Goal: Task Accomplishment & Management: Manage account settings

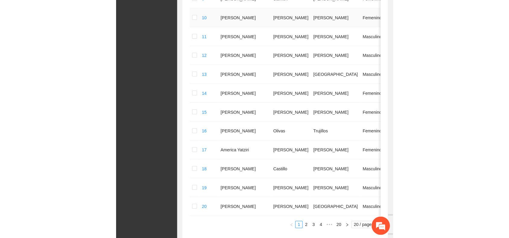
scroll to position [260, 0]
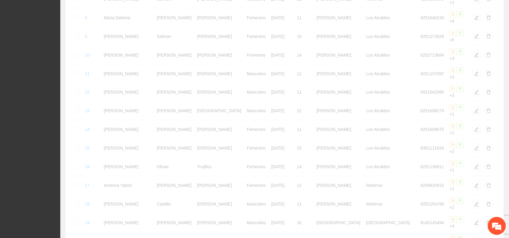
scroll to position [256, 0]
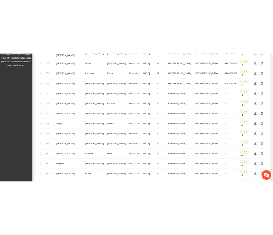
scroll to position [109, 0]
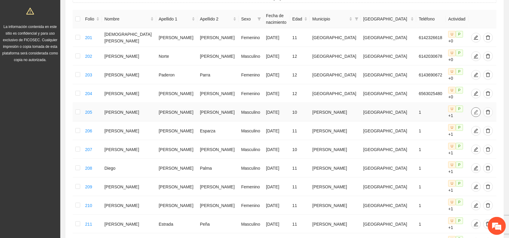
click at [273, 110] on icon "edit" at bounding box center [476, 112] width 5 height 5
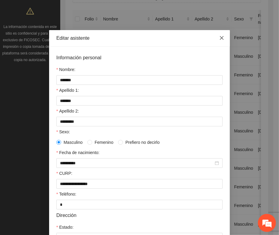
click at [220, 40] on icon "close" at bounding box center [221, 38] width 5 height 5
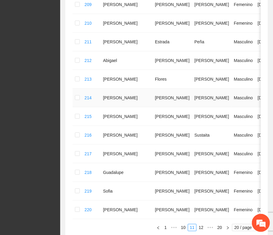
scroll to position [340, 0]
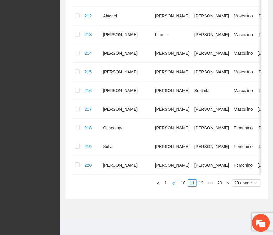
click at [177, 183] on span "•••" at bounding box center [174, 183] width 10 height 7
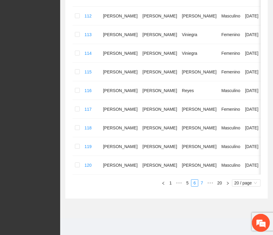
click at [203, 183] on link "7" at bounding box center [202, 183] width 7 height 7
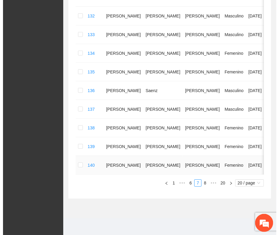
scroll to position [152, 0]
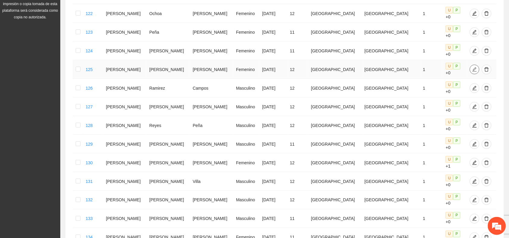
click at [273, 67] on icon "edit" at bounding box center [474, 69] width 5 height 5
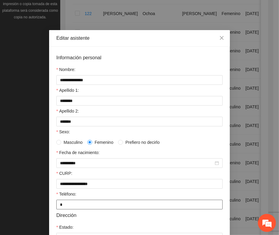
drag, startPoint x: 61, startPoint y: 205, endPoint x: 56, endPoint y: 205, distance: 4.8
click at [56, 205] on input "*" at bounding box center [139, 205] width 166 height 10
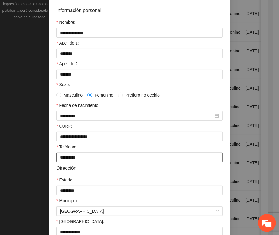
scroll to position [119, 0]
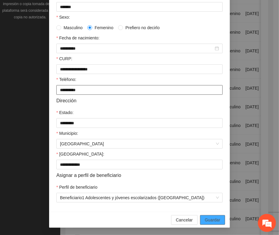
type input "**********"
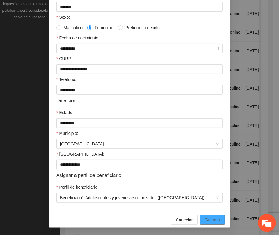
click at [202, 222] on button "Guardar" at bounding box center [212, 221] width 25 height 10
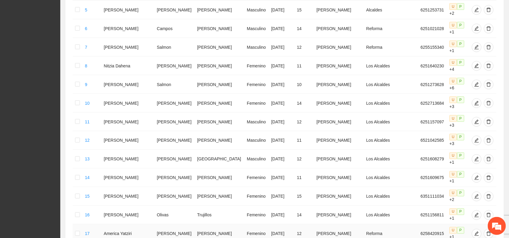
scroll to position [260, 0]
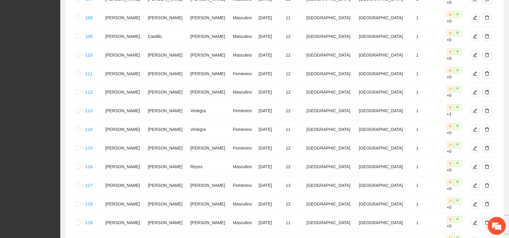
scroll to position [256, 0]
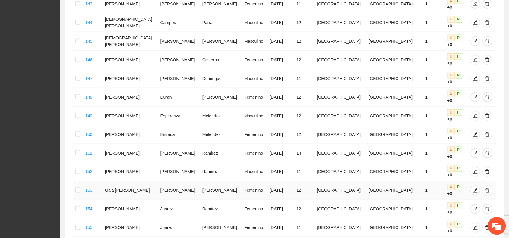
scroll to position [267, 0]
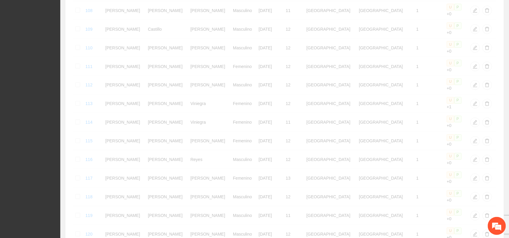
scroll to position [256, 0]
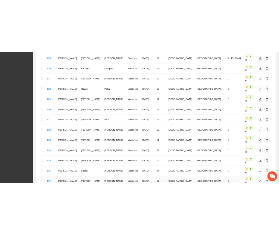
scroll to position [143, 0]
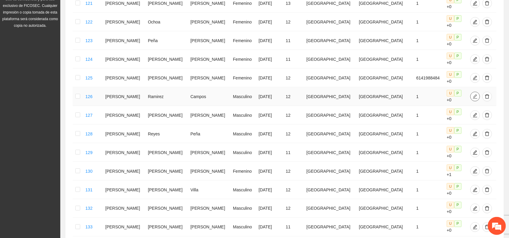
click at [273, 94] on icon "edit" at bounding box center [475, 96] width 5 height 5
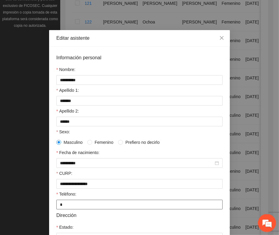
drag, startPoint x: 64, startPoint y: 208, endPoint x: 53, endPoint y: 203, distance: 12.1
click at [57, 208] on input "*" at bounding box center [139, 205] width 166 height 10
click at [156, 208] on input "**********" at bounding box center [139, 205] width 166 height 10
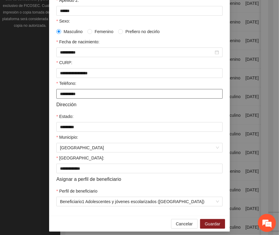
scroll to position [119, 0]
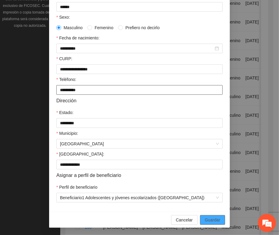
type input "**********"
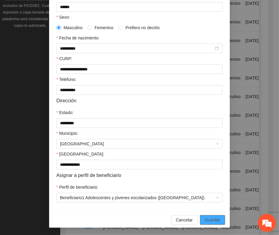
click at [215, 221] on span "Guardar" at bounding box center [212, 220] width 15 height 7
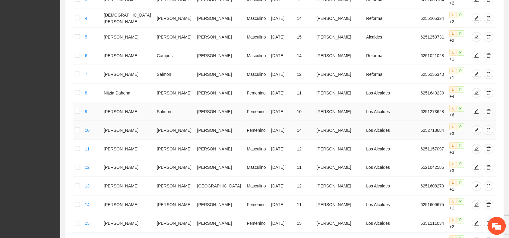
scroll to position [256, 0]
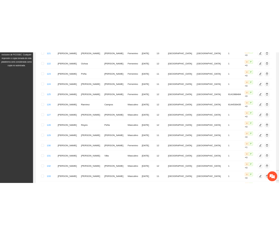
scroll to position [143, 0]
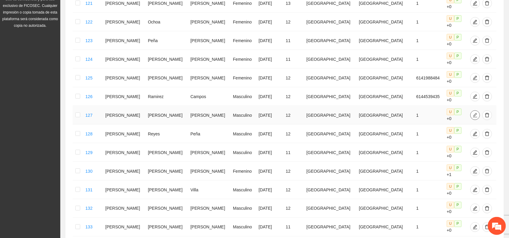
click at [273, 111] on button "button" at bounding box center [475, 116] width 10 height 10
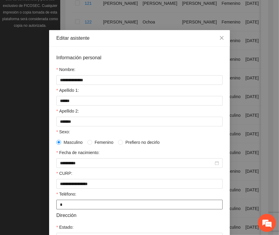
drag, startPoint x: 62, startPoint y: 207, endPoint x: 53, endPoint y: 209, distance: 9.3
click at [53, 209] on div "**********" at bounding box center [139, 187] width 181 height 280
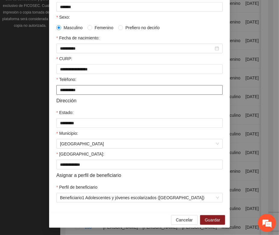
scroll to position [119, 0]
type input "**********"
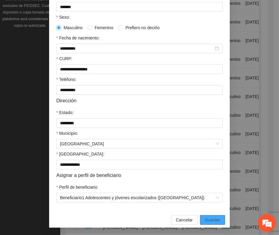
click at [205, 222] on span "Guardar" at bounding box center [212, 220] width 15 height 7
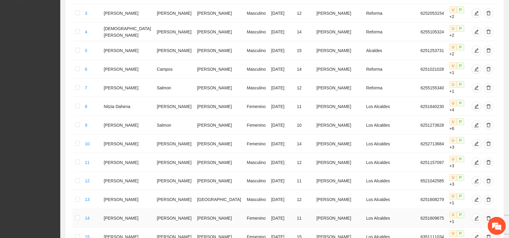
scroll to position [260, 0]
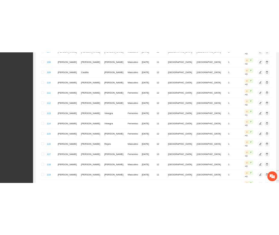
scroll to position [256, 0]
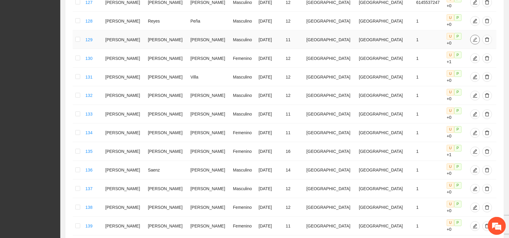
click at [273, 37] on icon "edit" at bounding box center [475, 39] width 4 height 4
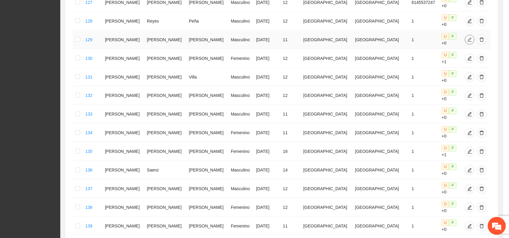
type input "**********"
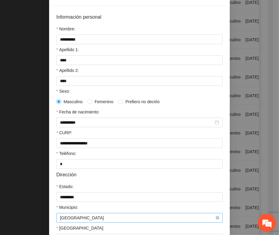
scroll to position [75, 0]
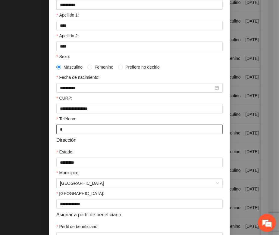
drag, startPoint x: 60, startPoint y: 134, endPoint x: 53, endPoint y: 135, distance: 6.7
click at [53, 135] on div "**********" at bounding box center [139, 111] width 181 height 280
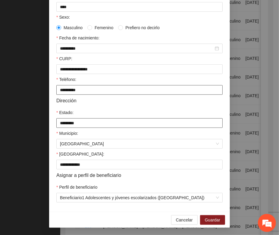
scroll to position [119, 0]
type input "**********"
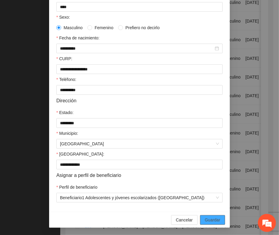
click at [207, 222] on span "Guardar" at bounding box center [212, 220] width 15 height 7
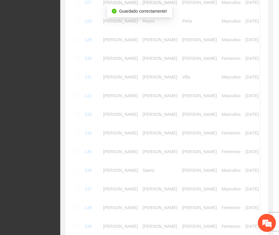
scroll to position [89, 0]
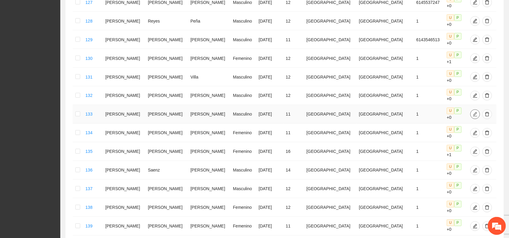
click at [273, 112] on icon "edit" at bounding box center [475, 114] width 5 height 5
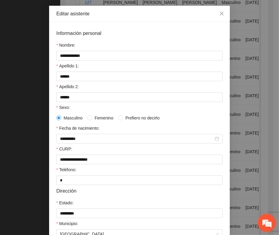
scroll to position [38, 0]
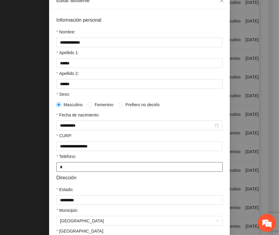
drag, startPoint x: 62, startPoint y: 173, endPoint x: 53, endPoint y: 173, distance: 9.3
click at [53, 173] on div "**********" at bounding box center [139, 149] width 181 height 280
type input "*"
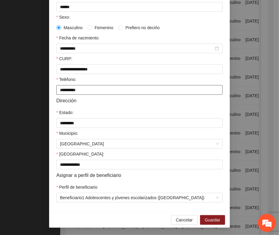
scroll to position [119, 0]
type input "**********"
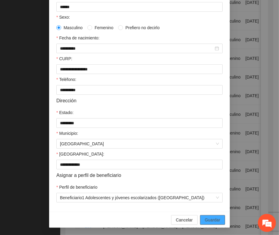
click at [212, 219] on span "Guardar" at bounding box center [212, 220] width 15 height 7
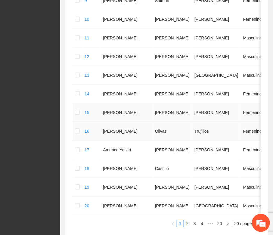
scroll to position [340, 0]
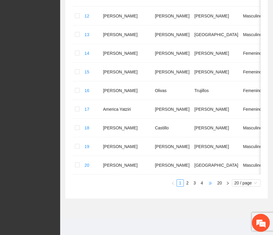
click at [210, 185] on span "•••" at bounding box center [211, 183] width 10 height 7
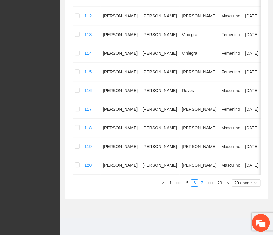
click at [201, 183] on link "7" at bounding box center [202, 183] width 7 height 7
click at [202, 185] on link "8" at bounding box center [202, 183] width 7 height 7
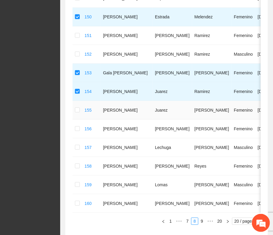
scroll to position [302, 0]
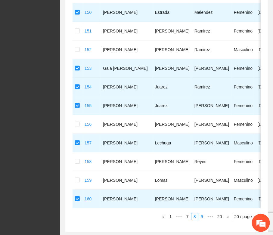
click at [202, 220] on link "9" at bounding box center [202, 217] width 7 height 7
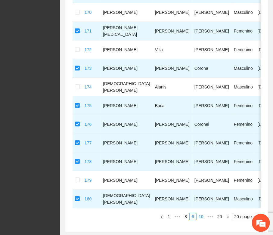
click at [200, 220] on link "10" at bounding box center [201, 217] width 8 height 7
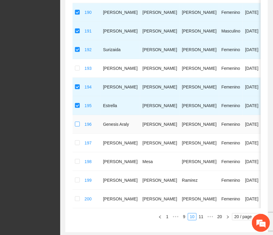
click at [77, 125] on label at bounding box center [77, 124] width 5 height 7
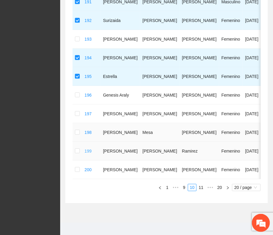
scroll to position [340, 0]
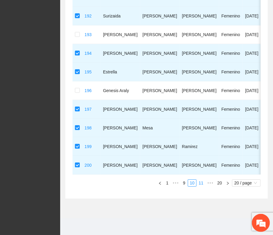
click at [202, 186] on link "11" at bounding box center [201, 183] width 8 height 7
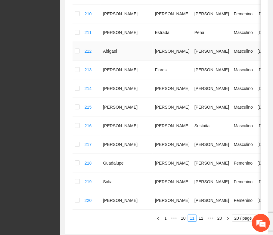
scroll to position [302, 0]
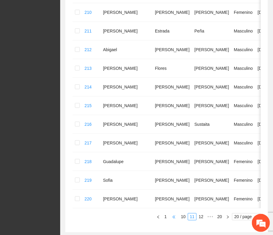
click at [176, 220] on span "•••" at bounding box center [174, 216] width 10 height 7
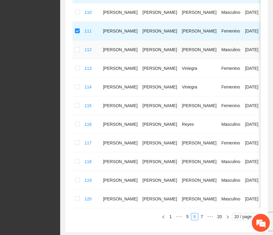
click at [79, 52] on td at bounding box center [78, 49] width 10 height 19
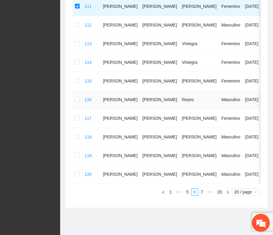
scroll to position [340, 0]
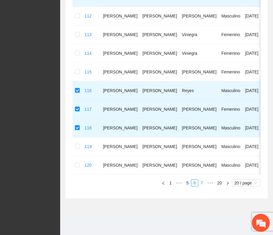
click at [201, 182] on link "7" at bounding box center [202, 183] width 7 height 7
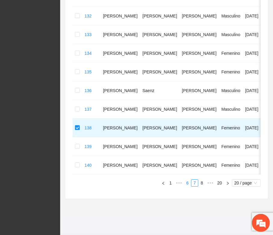
click at [188, 183] on link "6" at bounding box center [188, 183] width 7 height 7
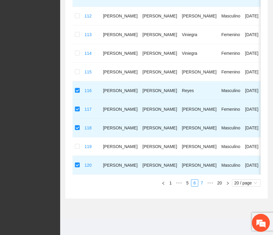
click at [202, 185] on link "7" at bounding box center [202, 183] width 7 height 7
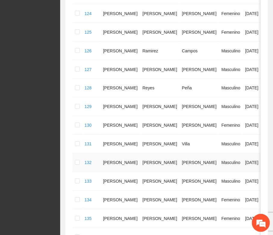
scroll to position [152, 0]
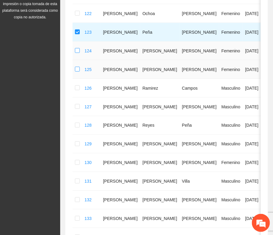
click at [76, 55] on td at bounding box center [78, 51] width 10 height 19
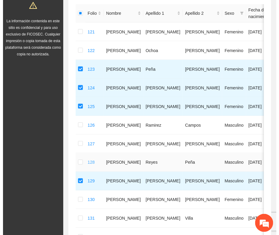
scroll to position [1, 0]
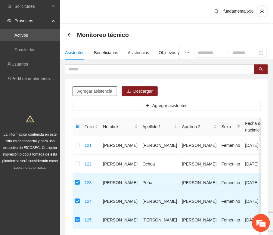
click at [81, 93] on span "Agregar asistencia" at bounding box center [94, 91] width 35 height 7
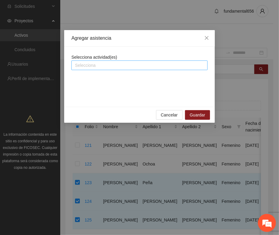
click at [80, 64] on div at bounding box center [139, 65] width 133 height 7
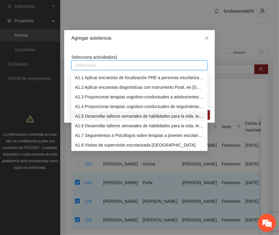
click at [91, 116] on div "A1.5 Desarrollar talleres semanales de habilidades para la vida, temática: depo…" at bounding box center [139, 116] width 129 height 7
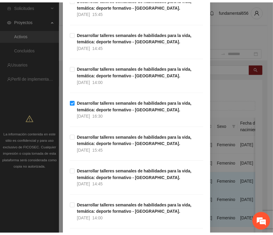
scroll to position [728, 0]
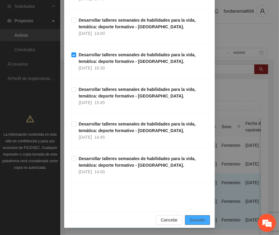
click at [197, 222] on span "Guardar" at bounding box center [197, 220] width 15 height 7
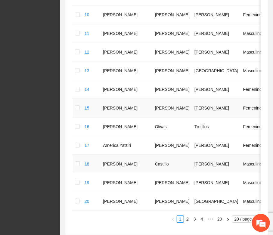
scroll to position [340, 0]
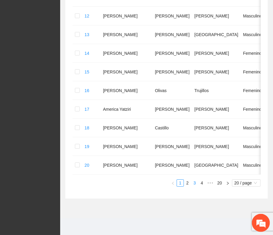
click at [195, 185] on link "3" at bounding box center [195, 183] width 7 height 7
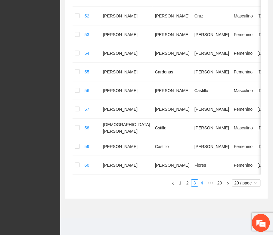
click at [202, 186] on link "4" at bounding box center [202, 183] width 7 height 7
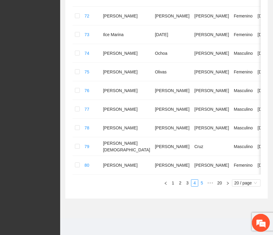
click at [202, 185] on link "5" at bounding box center [202, 183] width 7 height 7
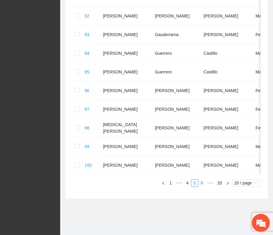
click at [203, 187] on link "6" at bounding box center [202, 183] width 7 height 7
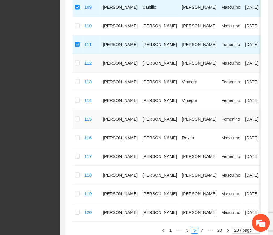
scroll to position [302, 0]
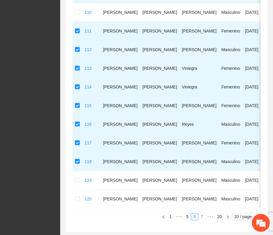
click at [201, 220] on link "7" at bounding box center [202, 217] width 7 height 7
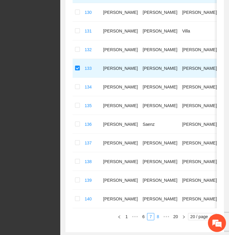
click at [157, 220] on link "8" at bounding box center [158, 217] width 7 height 7
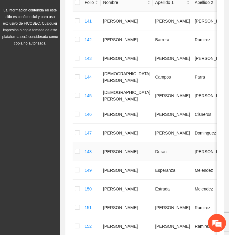
scroll to position [76, 0]
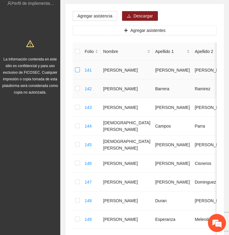
click at [78, 73] on td at bounding box center [78, 70] width 10 height 19
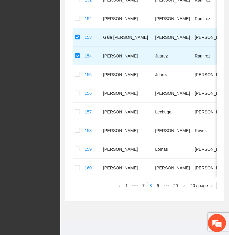
scroll to position [340, 0]
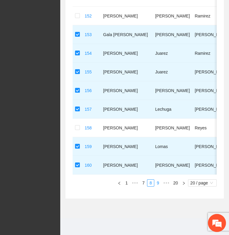
click at [158, 184] on link "9" at bounding box center [158, 183] width 7 height 7
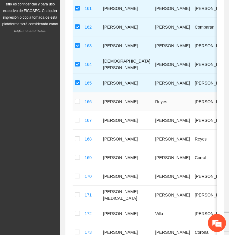
scroll to position [152, 0]
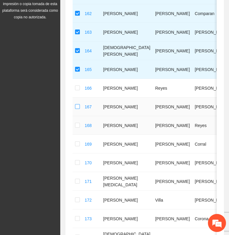
click at [76, 110] on td at bounding box center [78, 107] width 10 height 19
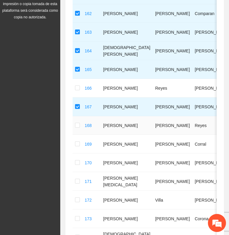
click at [80, 124] on td at bounding box center [78, 125] width 10 height 19
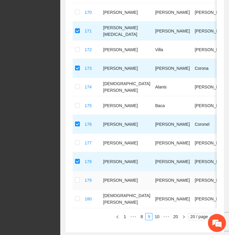
scroll to position [340, 0]
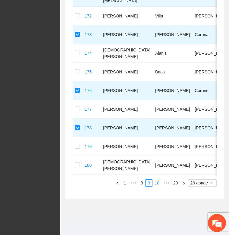
click at [157, 183] on link "10" at bounding box center [157, 183] width 8 height 7
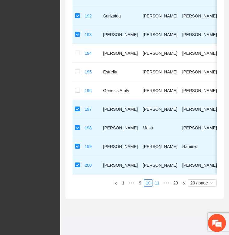
click at [156, 182] on link "11" at bounding box center [157, 183] width 8 height 7
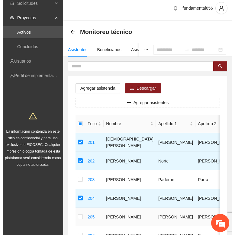
scroll to position [0, 0]
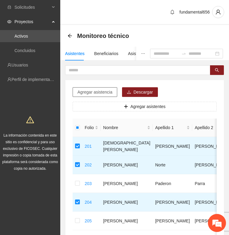
click at [108, 95] on span "Agregar asistencia" at bounding box center [94, 92] width 35 height 7
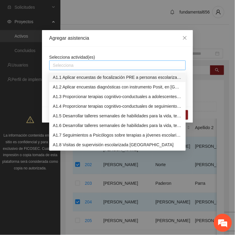
click at [71, 66] on div at bounding box center [117, 65] width 133 height 7
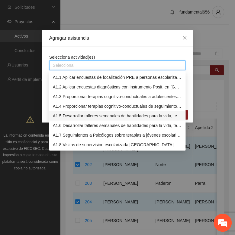
click at [67, 116] on div "A1.5 Desarrollar talleres semanales de habilidades para la vida, temática: depo…" at bounding box center [117, 116] width 129 height 7
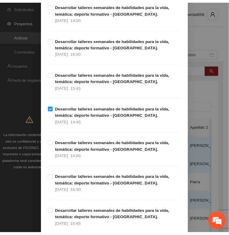
scroll to position [728, 0]
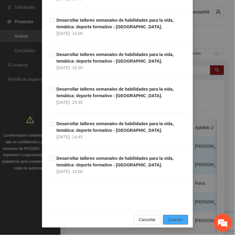
click at [171, 222] on span "Guardar" at bounding box center [175, 220] width 15 height 7
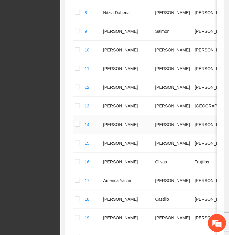
scroll to position [339, 0]
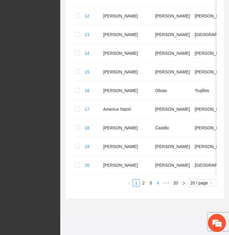
click at [157, 185] on link "4" at bounding box center [158, 183] width 7 height 7
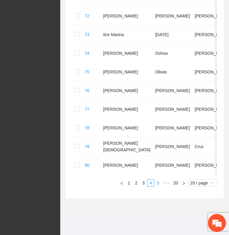
click at [157, 185] on link "5" at bounding box center [158, 183] width 7 height 7
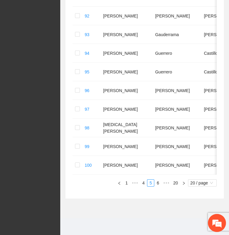
click at [157, 187] on link "6" at bounding box center [158, 183] width 7 height 7
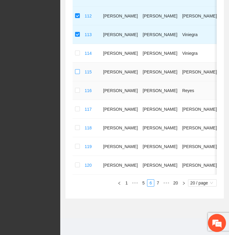
click at [76, 72] on td at bounding box center [78, 72] width 10 height 19
click at [77, 70] on label at bounding box center [77, 72] width 5 height 7
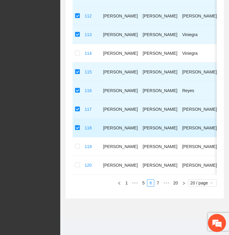
scroll to position [340, 0]
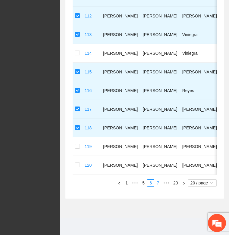
click at [158, 184] on link "7" at bounding box center [158, 183] width 7 height 7
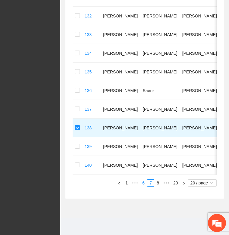
click at [142, 183] on link "6" at bounding box center [143, 183] width 7 height 7
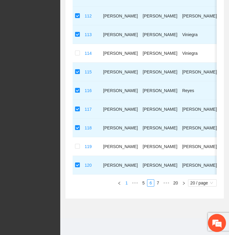
click at [126, 182] on link "1" at bounding box center [126, 183] width 7 height 7
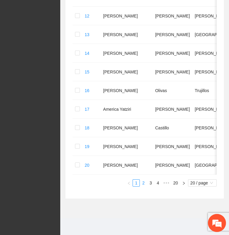
click at [142, 185] on link "2" at bounding box center [143, 183] width 7 height 7
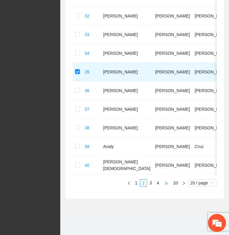
click at [163, 183] on span "•••" at bounding box center [167, 183] width 10 height 7
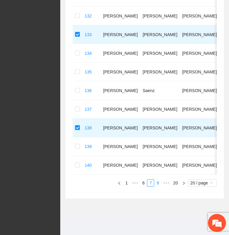
click at [156, 184] on link "8" at bounding box center [158, 183] width 7 height 7
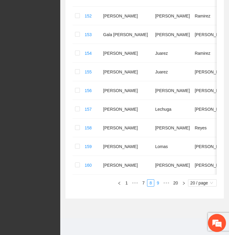
click at [157, 185] on link "9" at bounding box center [158, 183] width 7 height 7
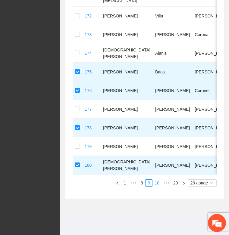
click at [159, 184] on link "10" at bounding box center [157, 183] width 8 height 7
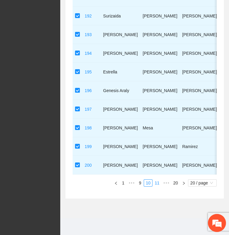
click at [155, 183] on link "11" at bounding box center [157, 183] width 8 height 7
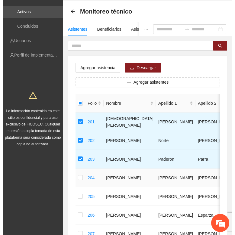
scroll to position [1, 0]
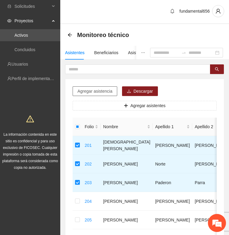
click at [85, 93] on span "Agregar asistencia" at bounding box center [94, 91] width 35 height 7
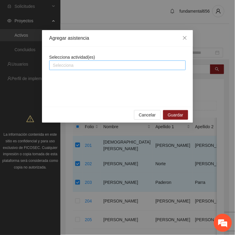
click at [67, 66] on div at bounding box center [117, 65] width 133 height 7
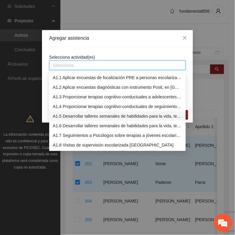
click at [68, 117] on div "A1.5 Desarrollar talleres semanales de habilidades para la vida, temática: depo…" at bounding box center [117, 116] width 129 height 7
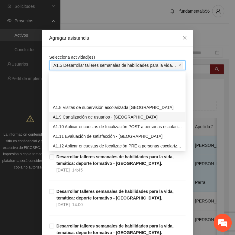
scroll to position [113, 0]
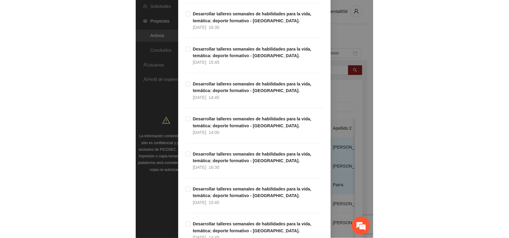
scroll to position [728, 0]
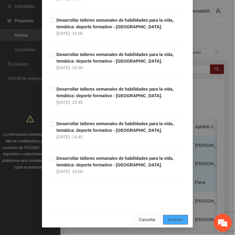
click at [170, 220] on span "Guardar" at bounding box center [175, 220] width 15 height 7
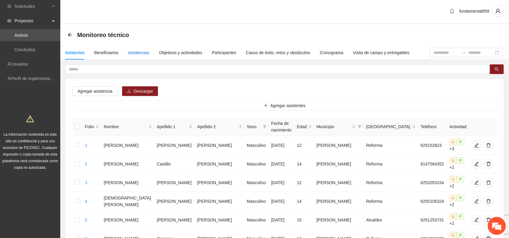
click at [137, 51] on div "Asistencias" at bounding box center [138, 52] width 21 height 7
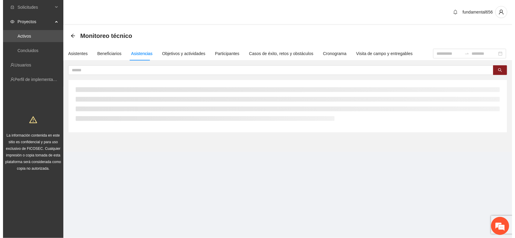
scroll to position [0, 0]
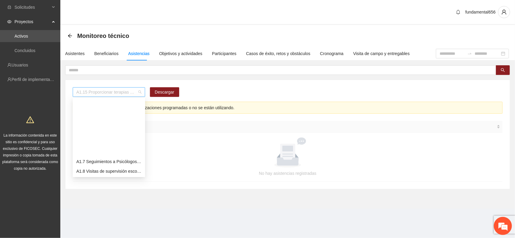
click at [79, 91] on span "A1.15 Proporcionar terapias cognitivo-conductuales de seguimiento a adolescente…" at bounding box center [108, 92] width 65 height 9
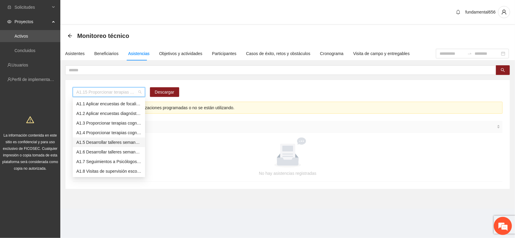
click at [94, 141] on div "A1.5 Desarrollar talleres semanales de habilidades para la vida, temática: depo…" at bounding box center [108, 142] width 65 height 7
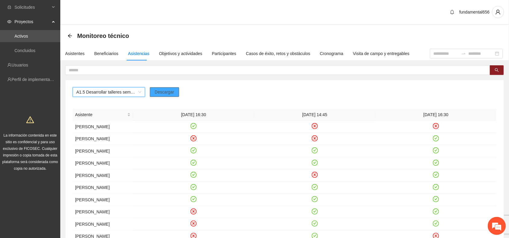
click at [161, 94] on span "Descargar" at bounding box center [165, 92] width 20 height 7
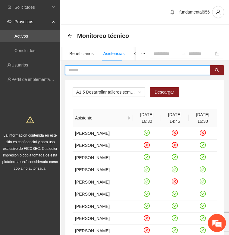
click at [73, 71] on input "text" at bounding box center [135, 70] width 133 height 7
paste input "**********"
click at [215, 68] on icon "search" at bounding box center [217, 70] width 4 height 4
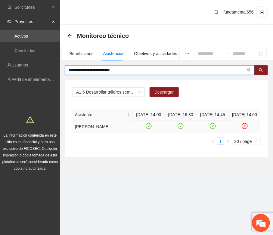
click at [149, 127] on icon "check-circle" at bounding box center [149, 126] width 3 height 2
drag, startPoint x: 128, startPoint y: 69, endPoint x: 63, endPoint y: 74, distance: 65.6
click at [63, 74] on div "**********" at bounding box center [166, 111] width 213 height 92
paste input "*****"
click at [260, 69] on icon "search" at bounding box center [261, 70] width 4 height 4
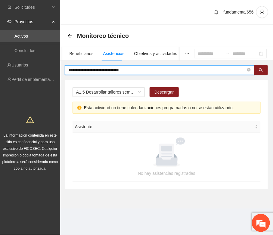
click at [82, 71] on input "**********" at bounding box center [158, 70] width 178 height 7
click at [80, 70] on input "**********" at bounding box center [158, 70] width 178 height 7
click at [255, 70] on button "button" at bounding box center [261, 70] width 14 height 10
drag, startPoint x: 129, startPoint y: 69, endPoint x: 59, endPoint y: 77, distance: 70.1
click at [59, 77] on section "**********" at bounding box center [136, 117] width 273 height 235
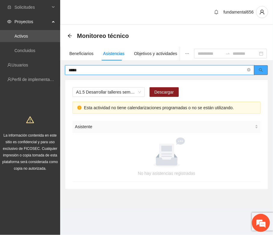
click at [263, 70] on icon "search" at bounding box center [261, 70] width 4 height 4
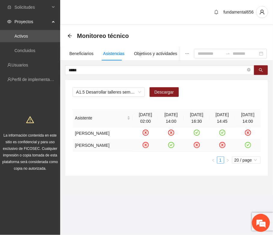
click at [169, 148] on icon "check-circle" at bounding box center [171, 145] width 5 height 5
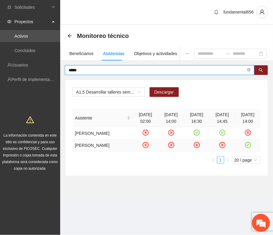
drag, startPoint x: 83, startPoint y: 68, endPoint x: 42, endPoint y: 72, distance: 41.2
click at [43, 73] on section "Solicitudes Proyectos Activos Concluidos Usuarios Perfil de implementadora La i…" at bounding box center [136, 117] width 273 height 235
click at [263, 70] on icon "search" at bounding box center [261, 70] width 4 height 4
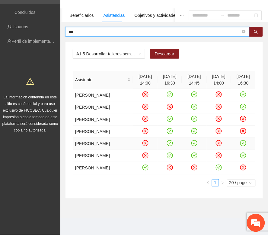
scroll to position [75, 0]
click at [143, 171] on icon "check-circle" at bounding box center [145, 168] width 5 height 5
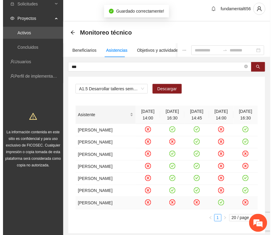
scroll to position [0, 0]
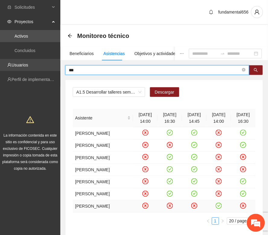
drag, startPoint x: 76, startPoint y: 71, endPoint x: 46, endPoint y: 64, distance: 31.1
click at [47, 64] on section "Solicitudes Proyectos Activos Concluidos Usuarios Perfil de implementadora La i…" at bounding box center [134, 137] width 268 height 274
click at [254, 69] on icon "search" at bounding box center [256, 70] width 4 height 4
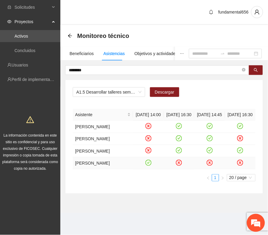
click at [150, 166] on icon "check-circle" at bounding box center [148, 162] width 5 height 5
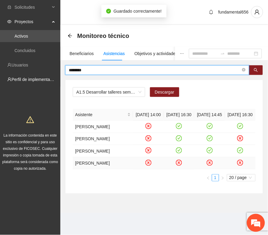
drag, startPoint x: 87, startPoint y: 73, endPoint x: 44, endPoint y: 71, distance: 43.1
click at [44, 72] on section "Solicitudes Proyectos Activos Concluidos Usuarios Perfil de implementadora La i…" at bounding box center [134, 117] width 268 height 235
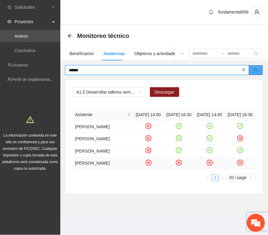
click at [255, 70] on icon "search" at bounding box center [256, 70] width 4 height 4
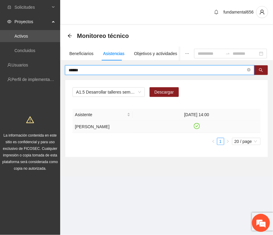
click at [194, 125] on icon "check-circle" at bounding box center [197, 126] width 6 height 6
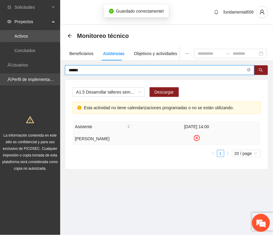
drag, startPoint x: 89, startPoint y: 70, endPoint x: 47, endPoint y: 74, distance: 41.8
click at [49, 74] on section "Solicitudes Proyectos Activos Concluidos Usuarios Perfil de implementadora La i…" at bounding box center [136, 117] width 273 height 235
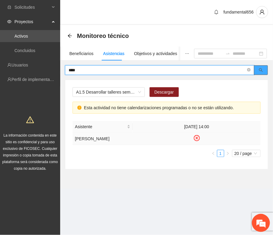
click at [264, 68] on button "button" at bounding box center [261, 70] width 14 height 10
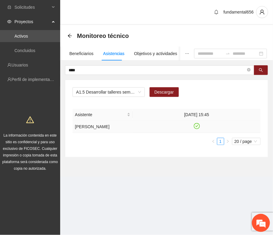
click at [196, 127] on icon "check-circle" at bounding box center [196, 126] width 5 height 5
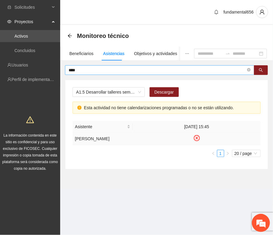
click at [88, 71] on input "****" at bounding box center [158, 70] width 178 height 7
type input "*"
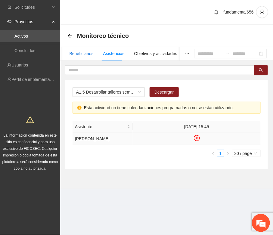
click at [80, 55] on div "Beneficiarios" at bounding box center [82, 53] width 24 height 7
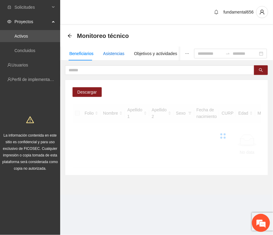
click at [109, 55] on div "Asistencias" at bounding box center [113, 53] width 21 height 7
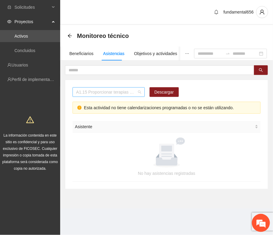
click at [98, 90] on span "A1.15 Proporcionar terapias cognitivo-conductuales de seguimiento a adolescente…" at bounding box center [108, 92] width 65 height 9
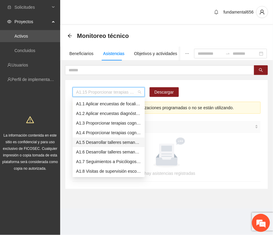
click at [96, 144] on div "A1.5 Desarrollar talleres semanales de habilidades para la vida, temática: depo…" at bounding box center [108, 142] width 65 height 7
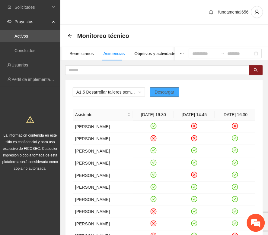
click at [168, 94] on span "Descargar" at bounding box center [165, 92] width 20 height 7
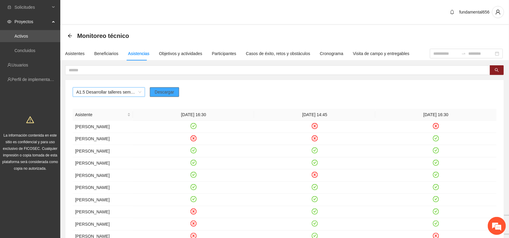
click at [109, 91] on span "A1.5 Desarrollar talleres semanales de habilidades para la vida, temática: depo…" at bounding box center [108, 92] width 65 height 9
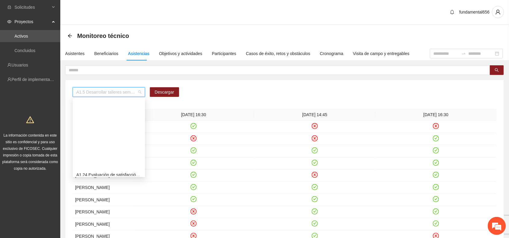
scroll to position [226, 0]
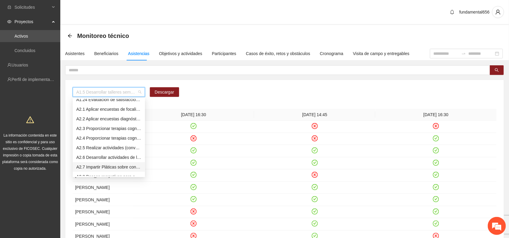
click at [99, 169] on div "A2.7 Impartir Pláticas sobre conductas de agresividad, consumo de sustancias ad…" at bounding box center [108, 167] width 65 height 7
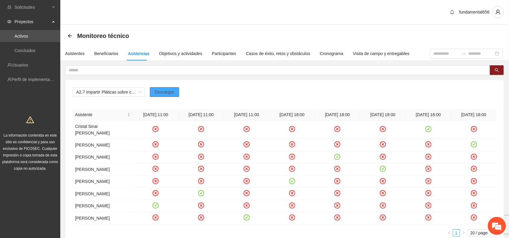
click at [160, 90] on span "Descargar" at bounding box center [165, 92] width 20 height 7
click at [273, 140] on td at bounding box center [292, 145] width 46 height 12
click at [273, 158] on icon "check-circle" at bounding box center [337, 157] width 3 height 2
click at [273, 172] on icon "check-circle" at bounding box center [382, 169] width 5 height 5
click at [163, 92] on span "Descargar" at bounding box center [165, 92] width 20 height 7
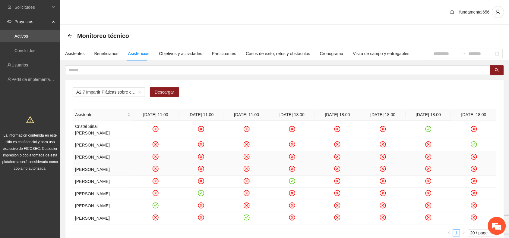
click at [254, 36] on div "Monitoreo técnico" at bounding box center [285, 36] width 434 height 12
click at [116, 94] on span "A2.7 Impartir Pláticas sobre conductas de agresividad, consumo de sustancias ad…" at bounding box center [108, 92] width 65 height 9
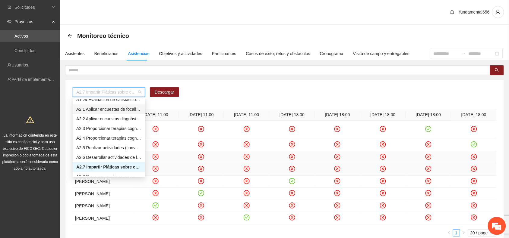
scroll to position [264, 0]
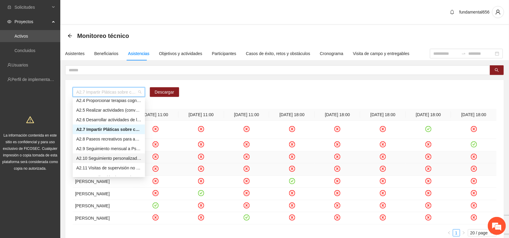
click at [112, 157] on div "A2.10 Seguimiento personalizado a beneficiarios mediante visitas o llamadas tel…" at bounding box center [108, 158] width 65 height 7
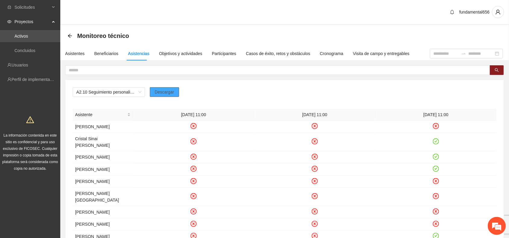
click at [171, 91] on span "Descargar" at bounding box center [165, 92] width 20 height 7
click at [68, 35] on icon "arrow-left" at bounding box center [70, 35] width 5 height 5
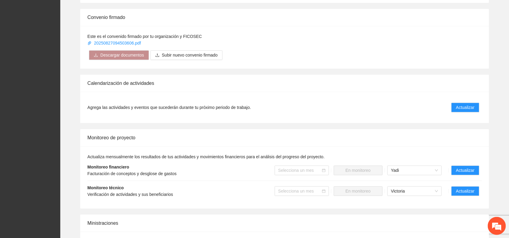
scroll to position [415, 0]
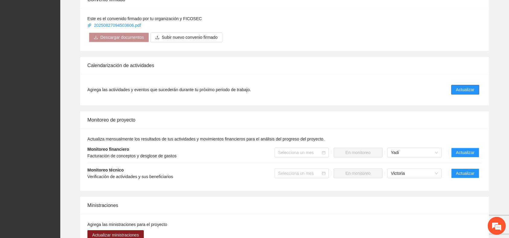
click at [273, 89] on span "Actualizar" at bounding box center [465, 90] width 18 height 7
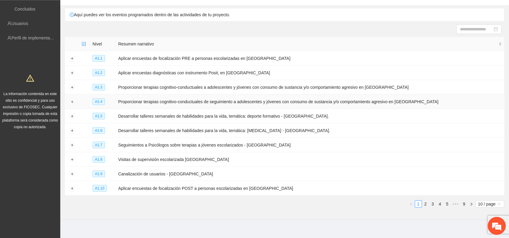
scroll to position [47, 0]
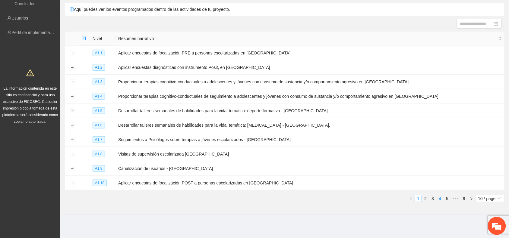
click at [273, 199] on link "4" at bounding box center [440, 199] width 7 height 7
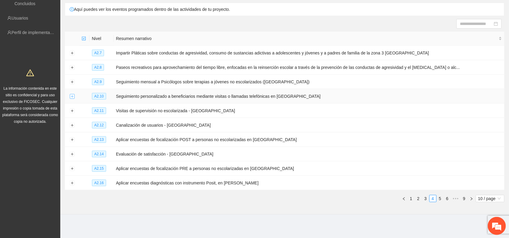
click at [70, 96] on button "Expand row" at bounding box center [72, 96] width 5 height 5
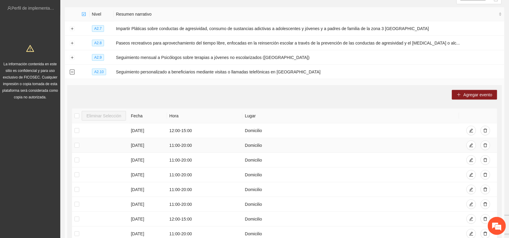
scroll to position [85, 0]
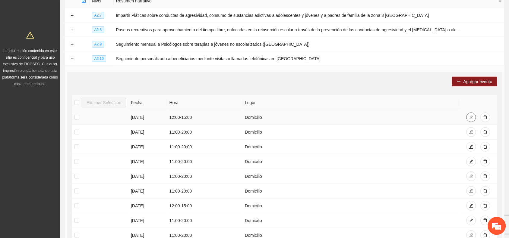
click at [273, 118] on icon "edit" at bounding box center [471, 117] width 4 height 4
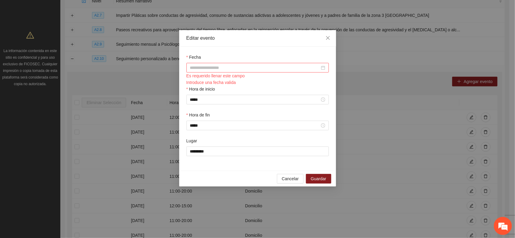
click at [198, 68] on input "Fecha" at bounding box center [255, 68] width 130 height 7
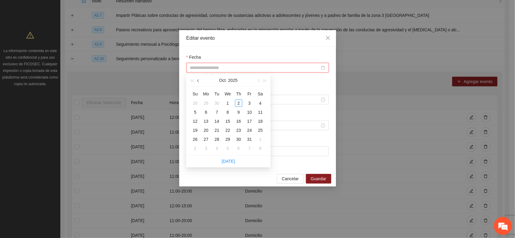
click at [198, 80] on span "button" at bounding box center [198, 80] width 3 height 3
type input "**********"
click at [227, 121] on div "17" at bounding box center [227, 121] width 7 height 7
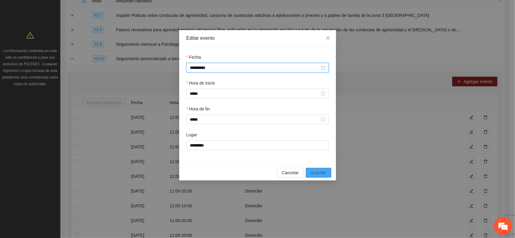
click at [273, 174] on span "Guardar" at bounding box center [318, 173] width 15 height 7
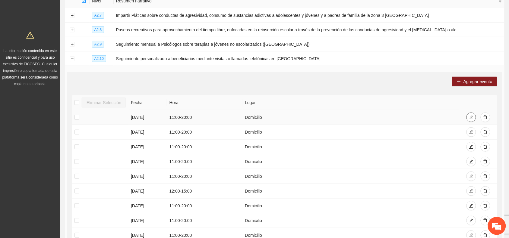
click at [273, 117] on icon "edit" at bounding box center [471, 117] width 4 height 4
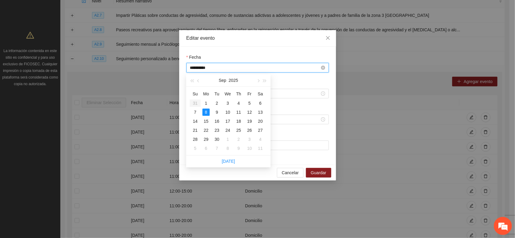
click at [194, 70] on input "**********" at bounding box center [255, 68] width 130 height 7
type input "**********"
click at [196, 122] on div "14" at bounding box center [194, 121] width 7 height 7
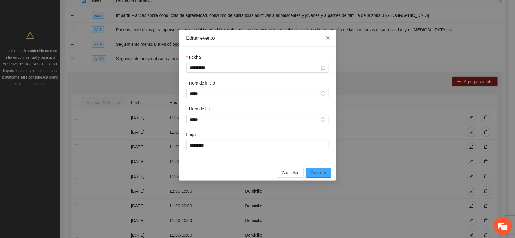
click at [273, 175] on span "Guardar" at bounding box center [318, 173] width 15 height 7
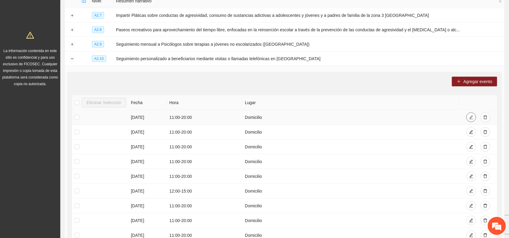
click at [273, 116] on button "button" at bounding box center [471, 118] width 10 height 10
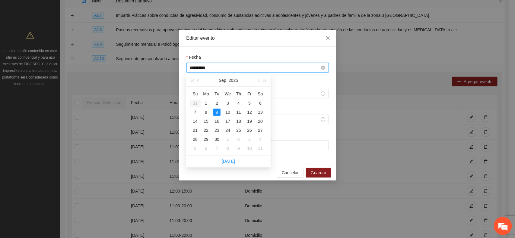
click at [190, 69] on input "**********" at bounding box center [255, 68] width 130 height 7
type input "**********"
click at [206, 121] on div "15" at bounding box center [205, 121] width 7 height 7
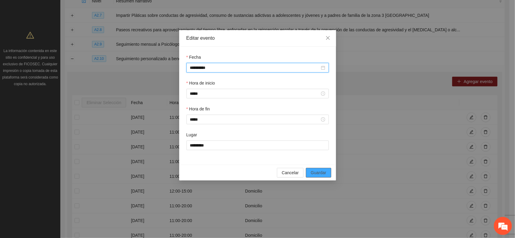
click at [273, 173] on span "Guardar" at bounding box center [318, 173] width 15 height 7
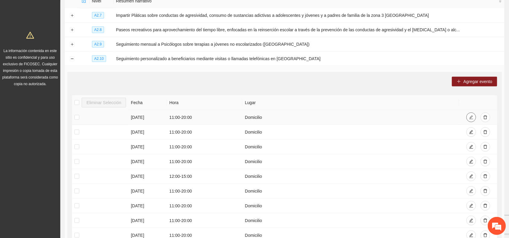
click at [273, 116] on icon "edit" at bounding box center [471, 117] width 4 height 4
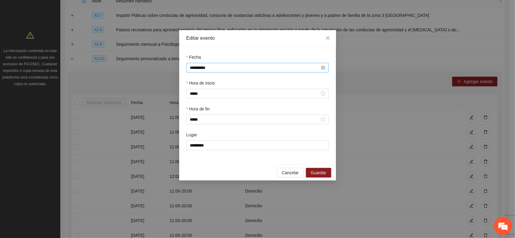
click at [202, 69] on input "**********" at bounding box center [255, 68] width 130 height 7
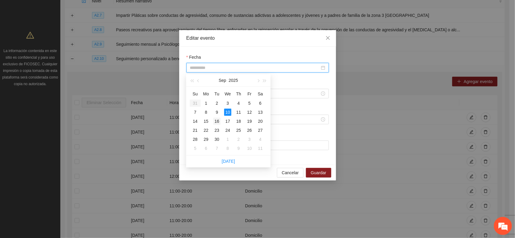
type input "**********"
click at [216, 121] on div "16" at bounding box center [216, 121] width 7 height 7
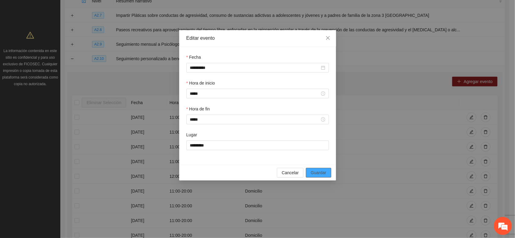
click at [273, 175] on span "Guardar" at bounding box center [318, 173] width 15 height 7
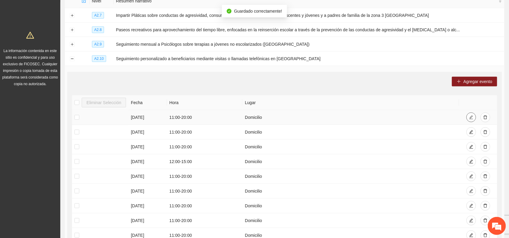
click at [273, 118] on icon "edit" at bounding box center [471, 117] width 4 height 4
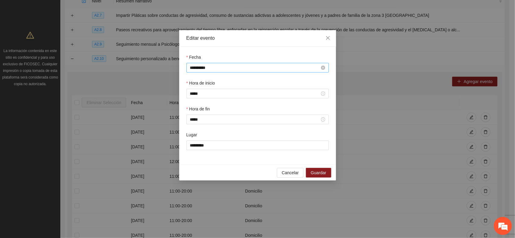
click at [196, 70] on input "**********" at bounding box center [255, 68] width 130 height 7
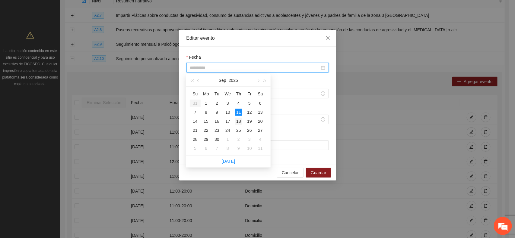
type input "**********"
click at [238, 124] on div "18" at bounding box center [238, 121] width 7 height 7
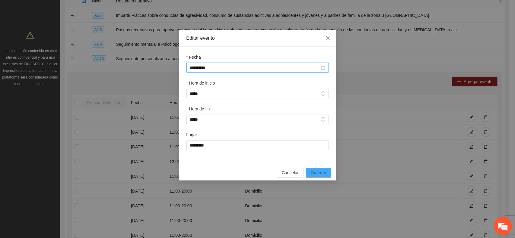
click at [273, 175] on span "Guardar" at bounding box center [318, 173] width 15 height 7
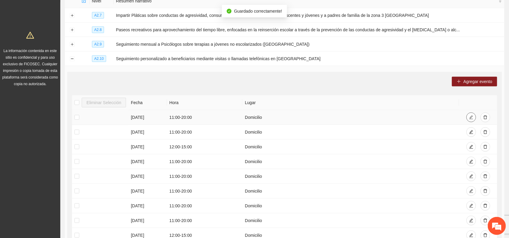
click at [273, 117] on icon "edit" at bounding box center [471, 117] width 4 height 4
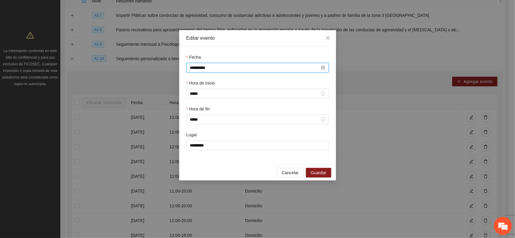
click at [192, 68] on input "**********" at bounding box center [255, 68] width 130 height 7
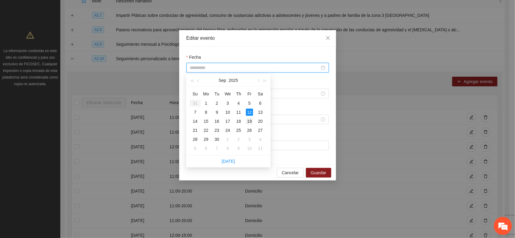
type input "**********"
click at [249, 121] on div "19" at bounding box center [249, 121] width 7 height 7
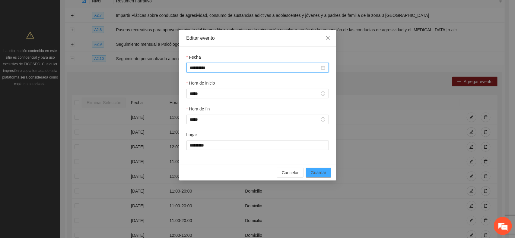
click at [273, 175] on button "Guardar" at bounding box center [318, 173] width 25 height 10
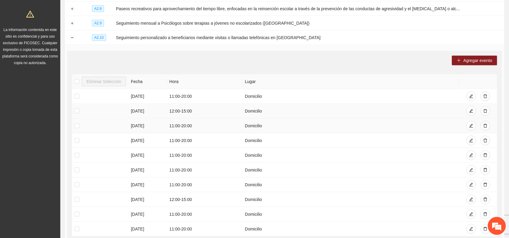
scroll to position [122, 0]
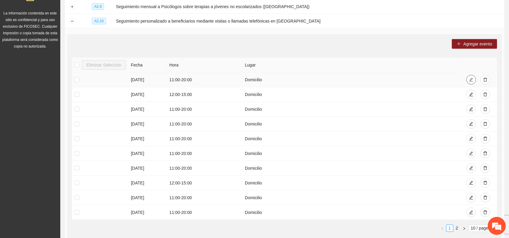
click at [273, 83] on button "button" at bounding box center [471, 80] width 10 height 10
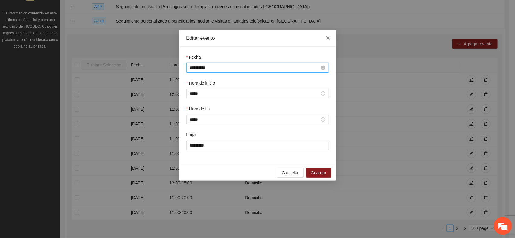
click at [192, 69] on input "**********" at bounding box center [255, 68] width 130 height 7
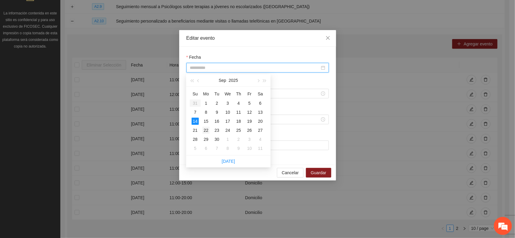
type input "**********"
click at [205, 129] on div "22" at bounding box center [205, 130] width 7 height 7
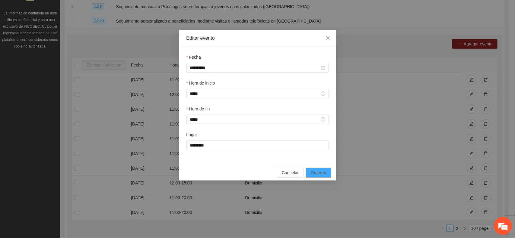
click at [273, 173] on span "Guardar" at bounding box center [318, 173] width 15 height 7
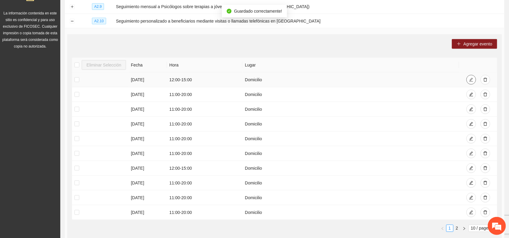
click at [273, 78] on icon "edit" at bounding box center [471, 80] width 4 height 4
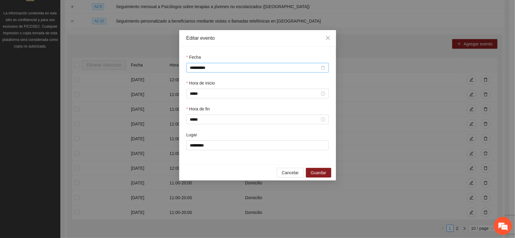
click at [231, 72] on div "**********" at bounding box center [257, 68] width 142 height 10
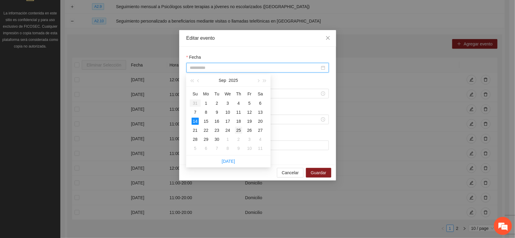
type input "**********"
click at [238, 130] on div "25" at bounding box center [238, 130] width 7 height 7
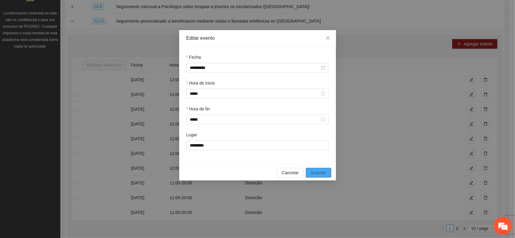
click at [273, 175] on button "Guardar" at bounding box center [318, 173] width 25 height 10
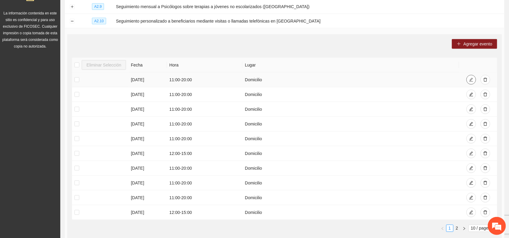
click at [273, 80] on icon "edit" at bounding box center [471, 80] width 4 height 4
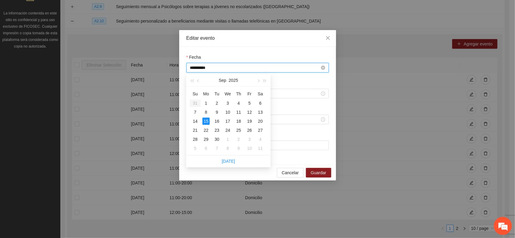
click at [198, 69] on input "**********" at bounding box center [255, 68] width 130 height 7
type input "**********"
click at [206, 138] on div "29" at bounding box center [205, 139] width 7 height 7
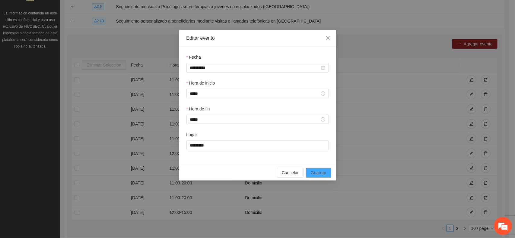
click at [273, 172] on span "Guardar" at bounding box center [318, 173] width 15 height 7
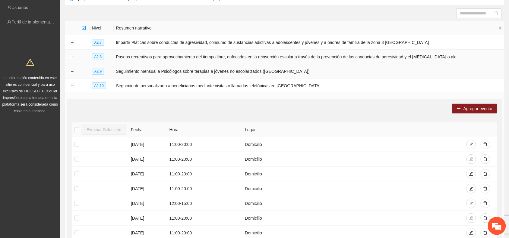
scroll to position [0, 0]
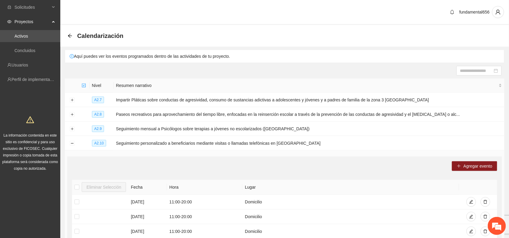
click at [67, 34] on div "Calendarización" at bounding box center [284, 36] width 449 height 22
click at [70, 36] on icon "arrow-left" at bounding box center [70, 35] width 5 height 5
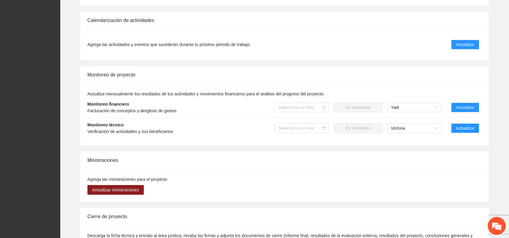
scroll to position [543, 0]
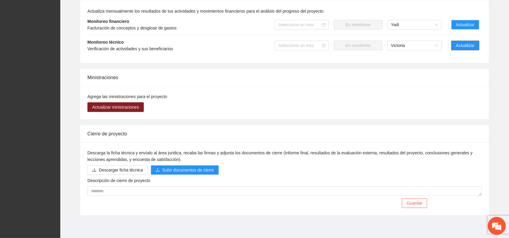
click at [273, 44] on span "Actualizar" at bounding box center [465, 45] width 18 height 7
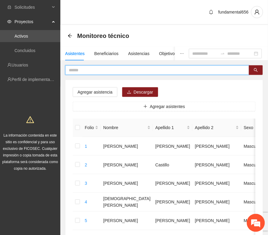
click at [70, 70] on input "text" at bounding box center [155, 70] width 172 height 7
click at [252, 67] on button "button" at bounding box center [256, 70] width 14 height 10
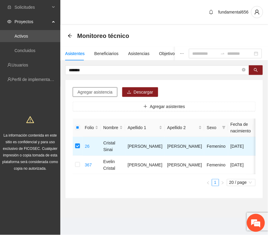
click at [89, 93] on span "Agregar asistencia" at bounding box center [94, 92] width 35 height 7
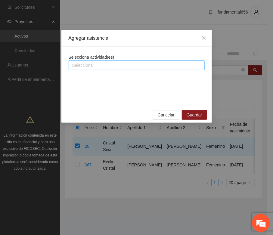
click at [90, 63] on div at bounding box center [136, 65] width 133 height 7
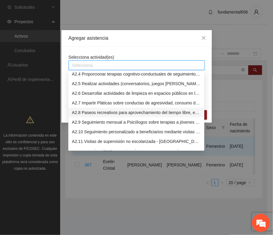
scroll to position [301, 0]
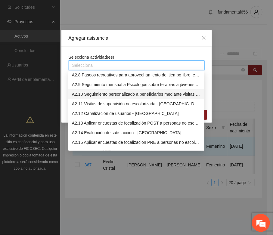
click at [78, 94] on div "A2.10 Seguimiento personalizado a beneficiarios mediante visitas o llamadas tel…" at bounding box center [136, 94] width 129 height 7
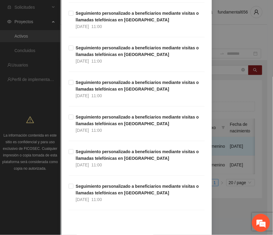
scroll to position [415, 0]
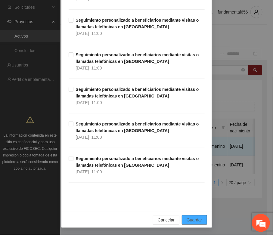
click at [195, 220] on span "Guardar" at bounding box center [194, 220] width 15 height 7
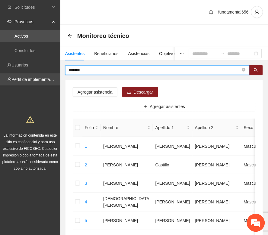
drag, startPoint x: 88, startPoint y: 72, endPoint x: 48, endPoint y: 77, distance: 39.8
click at [253, 70] on button "button" at bounding box center [256, 70] width 14 height 10
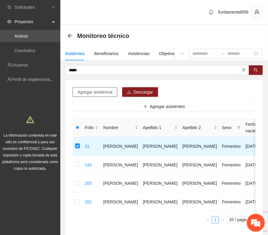
click at [84, 92] on span "Agregar asistencia" at bounding box center [94, 92] width 35 height 7
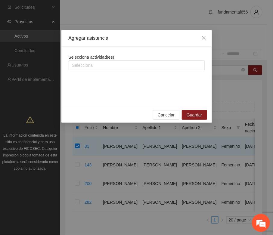
drag, startPoint x: 79, startPoint y: 66, endPoint x: 86, endPoint y: 92, distance: 26.9
click at [80, 68] on div at bounding box center [136, 65] width 133 height 7
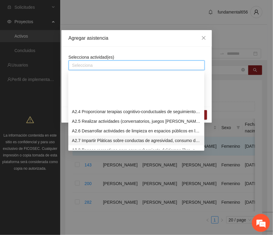
scroll to position [264, 0]
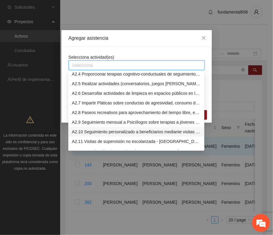
click at [82, 132] on div "A2.10 Seguimiento personalizado a beneficiarios mediante visitas o llamadas tel…" at bounding box center [136, 132] width 129 height 7
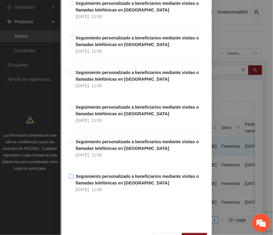
scroll to position [415, 0]
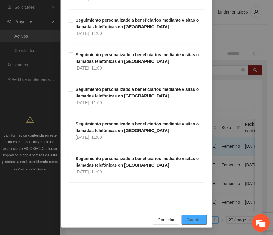
click at [187, 219] on span "Guardar" at bounding box center [194, 220] width 15 height 7
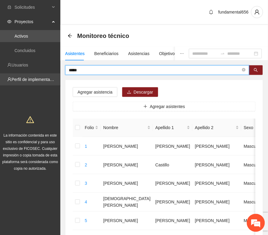
drag, startPoint x: 85, startPoint y: 70, endPoint x: 47, endPoint y: 76, distance: 38.5
click at [256, 74] on button "button" at bounding box center [256, 70] width 14 height 10
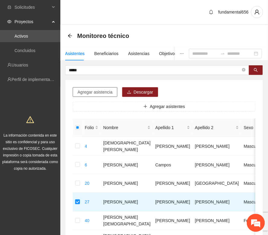
click at [85, 93] on span "Agregar asistencia" at bounding box center [94, 92] width 35 height 7
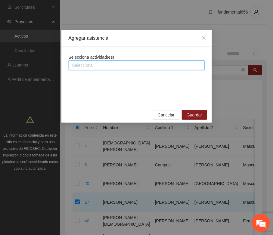
click at [73, 63] on input "search" at bounding box center [72, 65] width 1 height 7
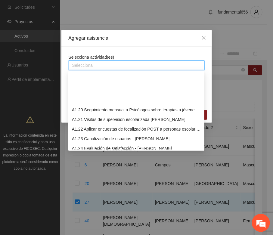
scroll to position [264, 0]
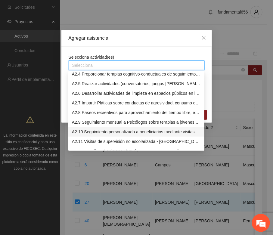
click at [84, 130] on div "A2.10 Seguimiento personalizado a beneficiarios mediante visitas o llamadas tel…" at bounding box center [136, 132] width 129 height 7
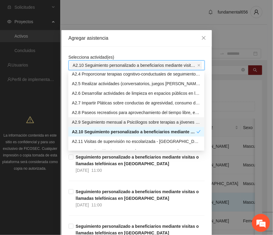
click at [58, 134] on div "Agregar asistencia Selecciona actividad(es) A2.10 Seguimiento personalizado a b…" at bounding box center [136, 117] width 273 height 235
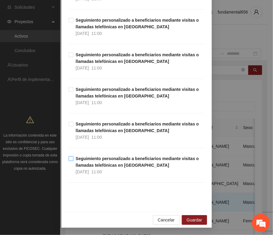
scroll to position [415, 0]
click at [193, 218] on span "Guardar" at bounding box center [194, 220] width 15 height 7
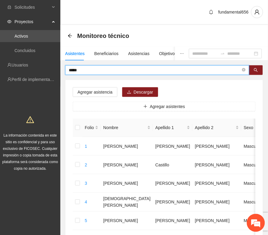
drag, startPoint x: 84, startPoint y: 70, endPoint x: 46, endPoint y: 71, distance: 38.0
click at [257, 68] on icon "search" at bounding box center [256, 70] width 4 height 4
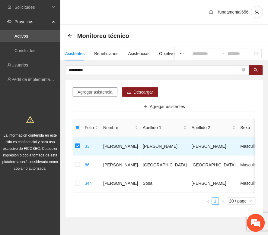
click at [84, 92] on span "Agregar asistencia" at bounding box center [94, 92] width 35 height 7
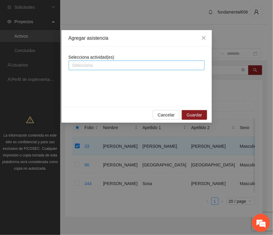
click at [77, 67] on div at bounding box center [136, 65] width 133 height 7
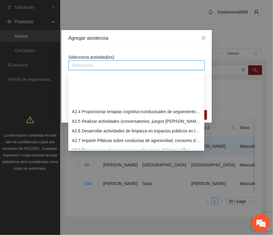
scroll to position [264, 0]
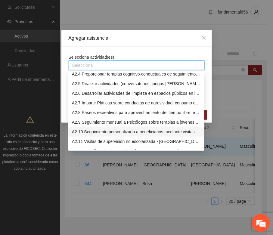
click at [88, 133] on div "A2.10 Seguimiento personalizado a beneficiarios mediante visitas o llamadas tel…" at bounding box center [136, 132] width 129 height 7
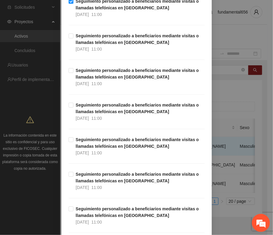
scroll to position [415, 0]
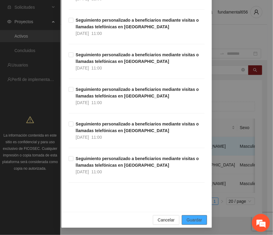
click at [197, 220] on span "Guardar" at bounding box center [194, 220] width 15 height 7
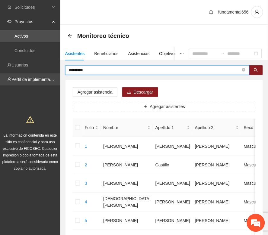
drag, startPoint x: 94, startPoint y: 72, endPoint x: 47, endPoint y: 77, distance: 46.7
click at [261, 71] on button "button" at bounding box center [256, 70] width 14 height 10
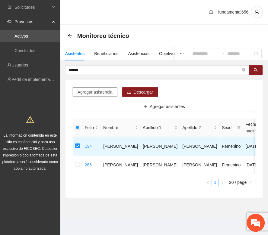
click at [89, 91] on span "Agregar asistencia" at bounding box center [94, 92] width 35 height 7
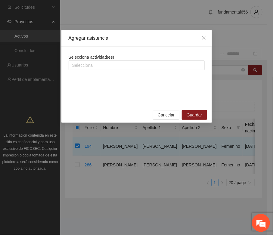
drag, startPoint x: 81, startPoint y: 64, endPoint x: 88, endPoint y: 97, distance: 34.4
click at [84, 71] on div "Selecciona actividad(es) Selecciona" at bounding box center [137, 77] width 136 height 46
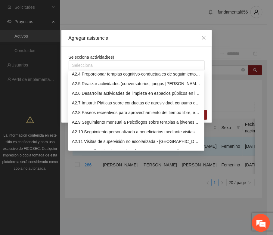
scroll to position [301, 0]
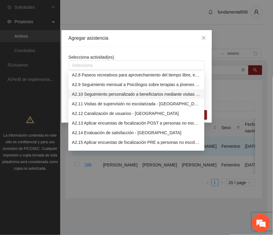
click at [83, 92] on div "A2.10 Seguimiento personalizado a beneficiarios mediante visitas o llamadas tel…" at bounding box center [136, 94] width 129 height 7
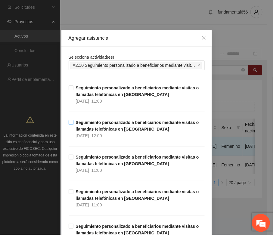
drag, startPoint x: 63, startPoint y: 103, endPoint x: 72, endPoint y: 125, distance: 24.6
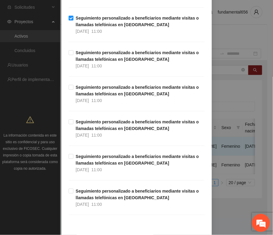
scroll to position [415, 0]
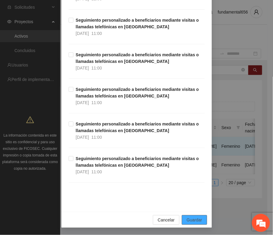
click at [194, 219] on span "Guardar" at bounding box center [194, 220] width 15 height 7
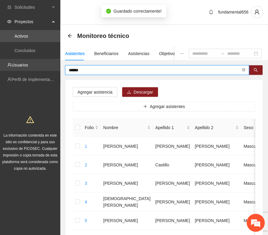
drag, startPoint x: 91, startPoint y: 71, endPoint x: 46, endPoint y: 68, distance: 45.3
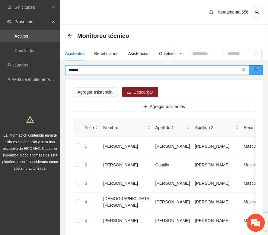
click at [254, 72] on span "search" at bounding box center [256, 70] width 4 height 5
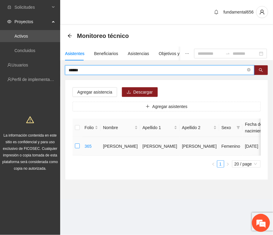
type input "******"
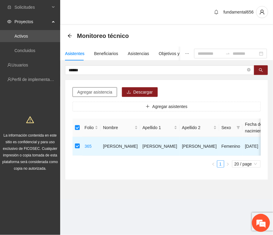
click at [88, 92] on span "Agregar asistencia" at bounding box center [94, 92] width 35 height 7
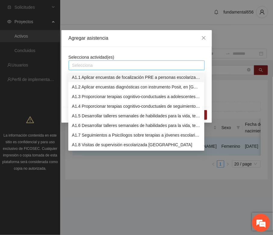
drag, startPoint x: 74, startPoint y: 66, endPoint x: 81, endPoint y: 90, distance: 24.9
click at [76, 67] on div at bounding box center [136, 65] width 133 height 7
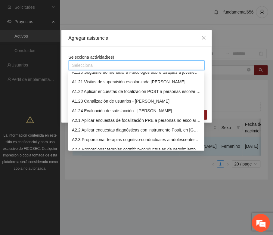
scroll to position [264, 0]
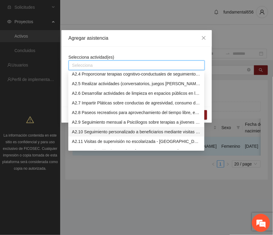
click at [83, 132] on div "A2.10 Seguimiento personalizado a beneficiarios mediante visitas o llamadas tel…" at bounding box center [136, 132] width 129 height 7
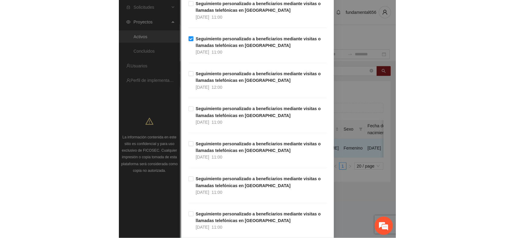
scroll to position [415, 0]
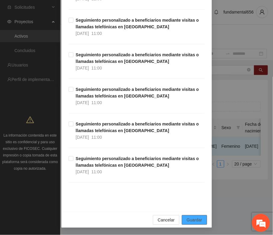
drag, startPoint x: 191, startPoint y: 218, endPoint x: 181, endPoint y: 210, distance: 12.0
click at [191, 219] on span "Guardar" at bounding box center [194, 220] width 15 height 7
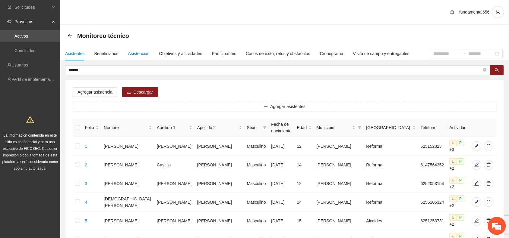
drag, startPoint x: 139, startPoint y: 54, endPoint x: 142, endPoint y: 61, distance: 7.6
click at [139, 56] on div "Asistencias" at bounding box center [138, 53] width 21 height 7
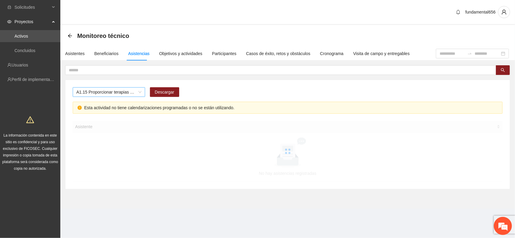
click at [87, 93] on span "A1.15 Proporcionar terapias cognitivo-conductuales de seguimiento a adolescente…" at bounding box center [108, 92] width 65 height 9
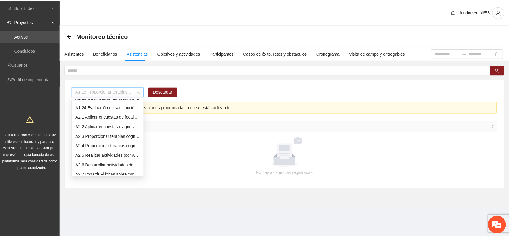
scroll to position [293, 0]
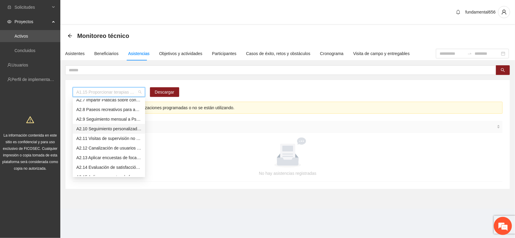
click at [88, 131] on div "A2.10 Seguimiento personalizado a beneficiarios mediante visitas o llamadas tel…" at bounding box center [108, 129] width 65 height 7
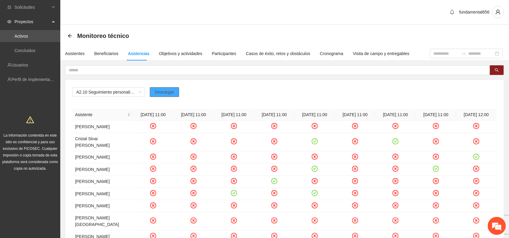
click at [170, 91] on span "Descargar" at bounding box center [165, 92] width 20 height 7
click at [166, 55] on div "Objetivos y actividades" at bounding box center [180, 53] width 43 height 7
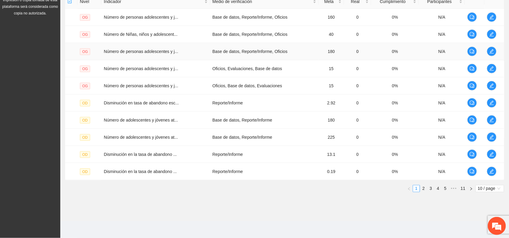
scroll to position [156, 0]
click at [273, 189] on link "4" at bounding box center [438, 189] width 7 height 7
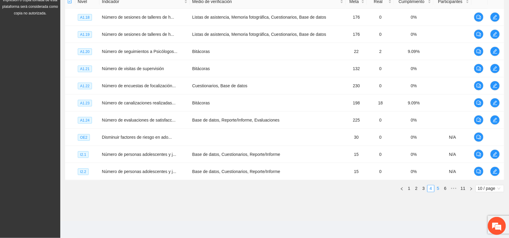
click at [273, 188] on link "5" at bounding box center [438, 189] width 7 height 7
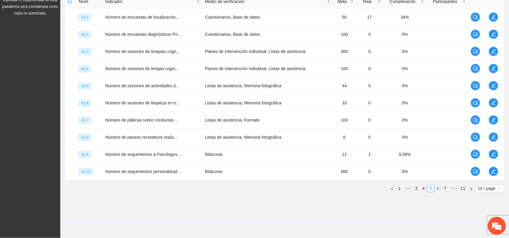
click at [273, 190] on link "6" at bounding box center [438, 189] width 7 height 7
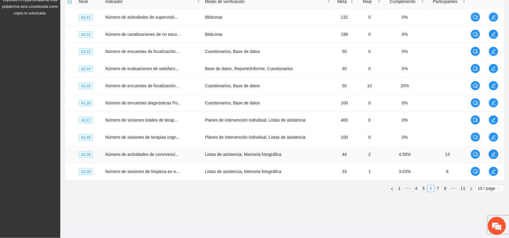
click at [273, 154] on icon "edit" at bounding box center [493, 154] width 5 height 5
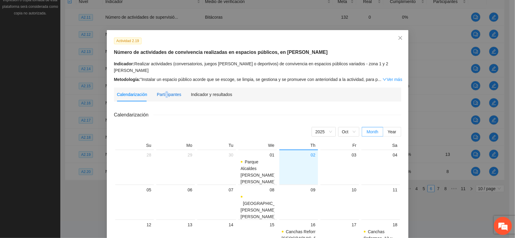
click at [162, 91] on div "Participantes" at bounding box center [169, 94] width 24 height 7
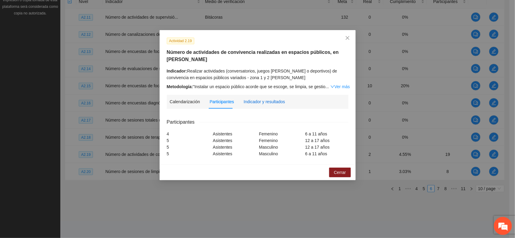
click at [251, 103] on div "Indicador y resultados" at bounding box center [264, 102] width 41 height 7
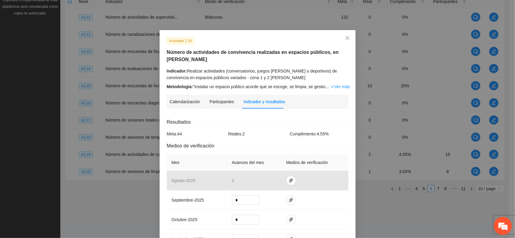
click at [249, 106] on div "Indicador y resultados" at bounding box center [264, 102] width 41 height 14
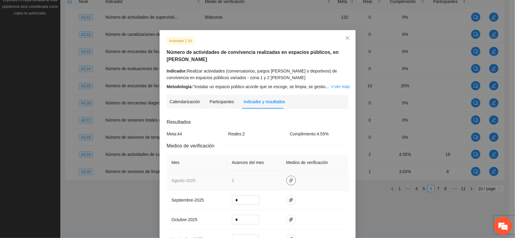
click at [273, 183] on icon "paper-clip" at bounding box center [291, 180] width 5 height 5
click at [255, 162] on link "AGOSTO.zip" at bounding box center [289, 164] width 86 height 7
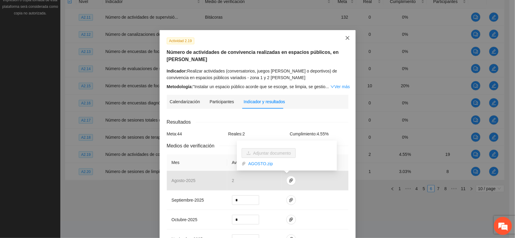
click at [273, 38] on icon "close" at bounding box center [347, 38] width 4 height 4
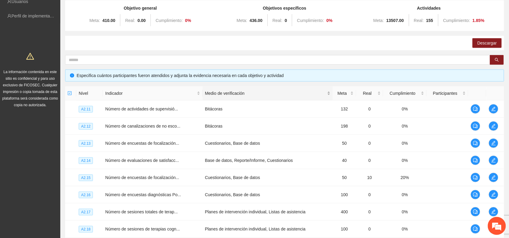
scroll to position [0, 0]
